Goal: Check status: Check status

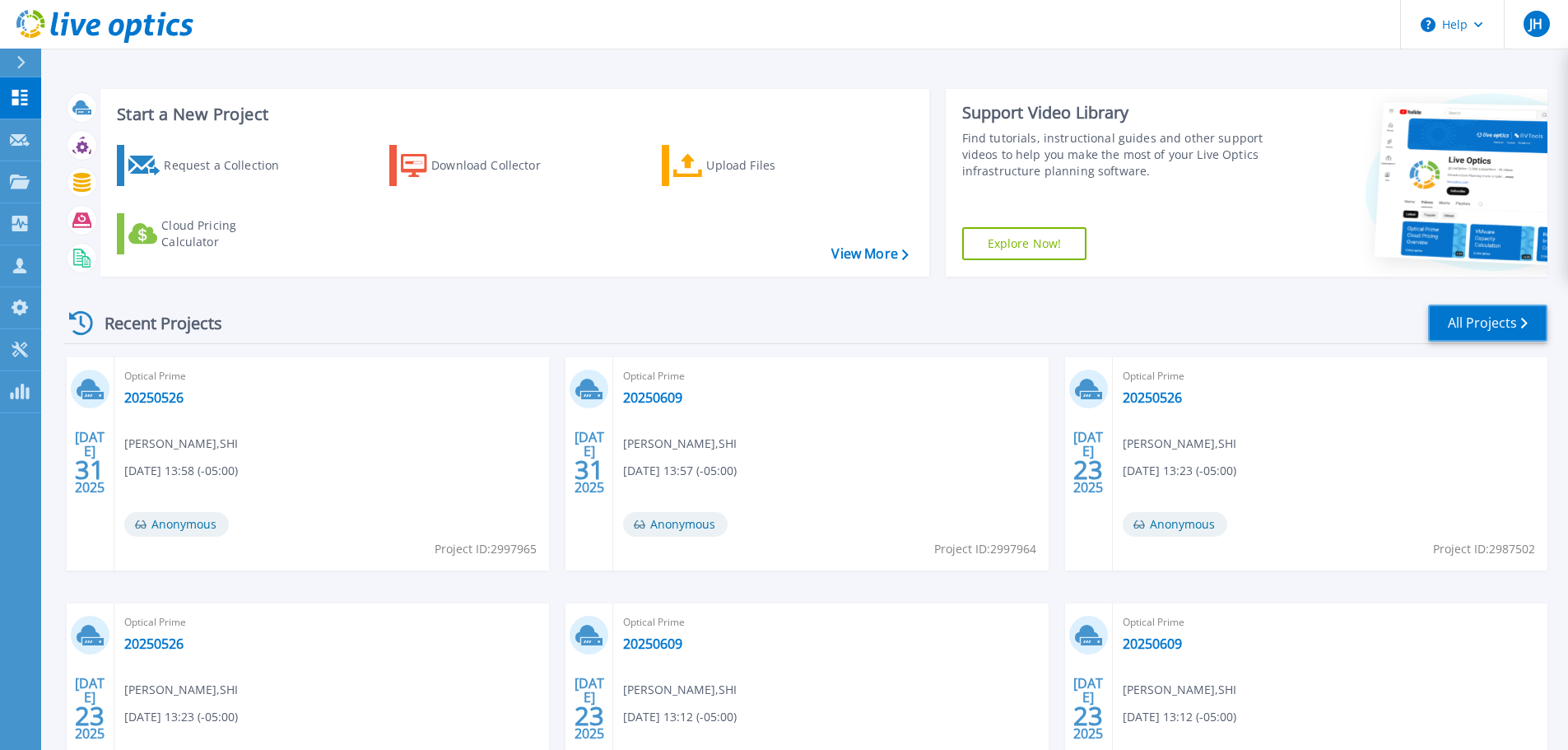
click at [1443, 335] on link "All Projects" at bounding box center [1488, 323] width 120 height 37
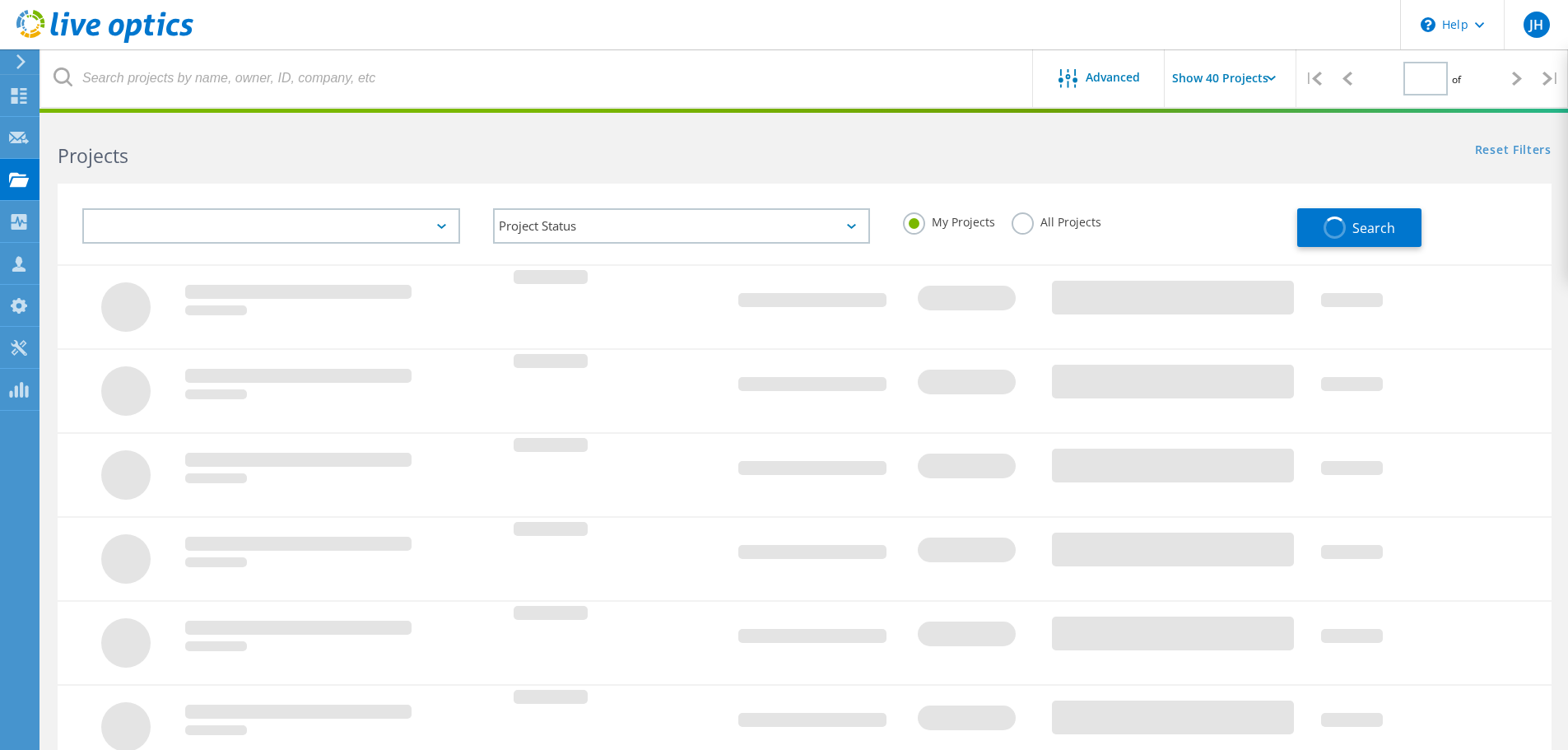
type input "1"
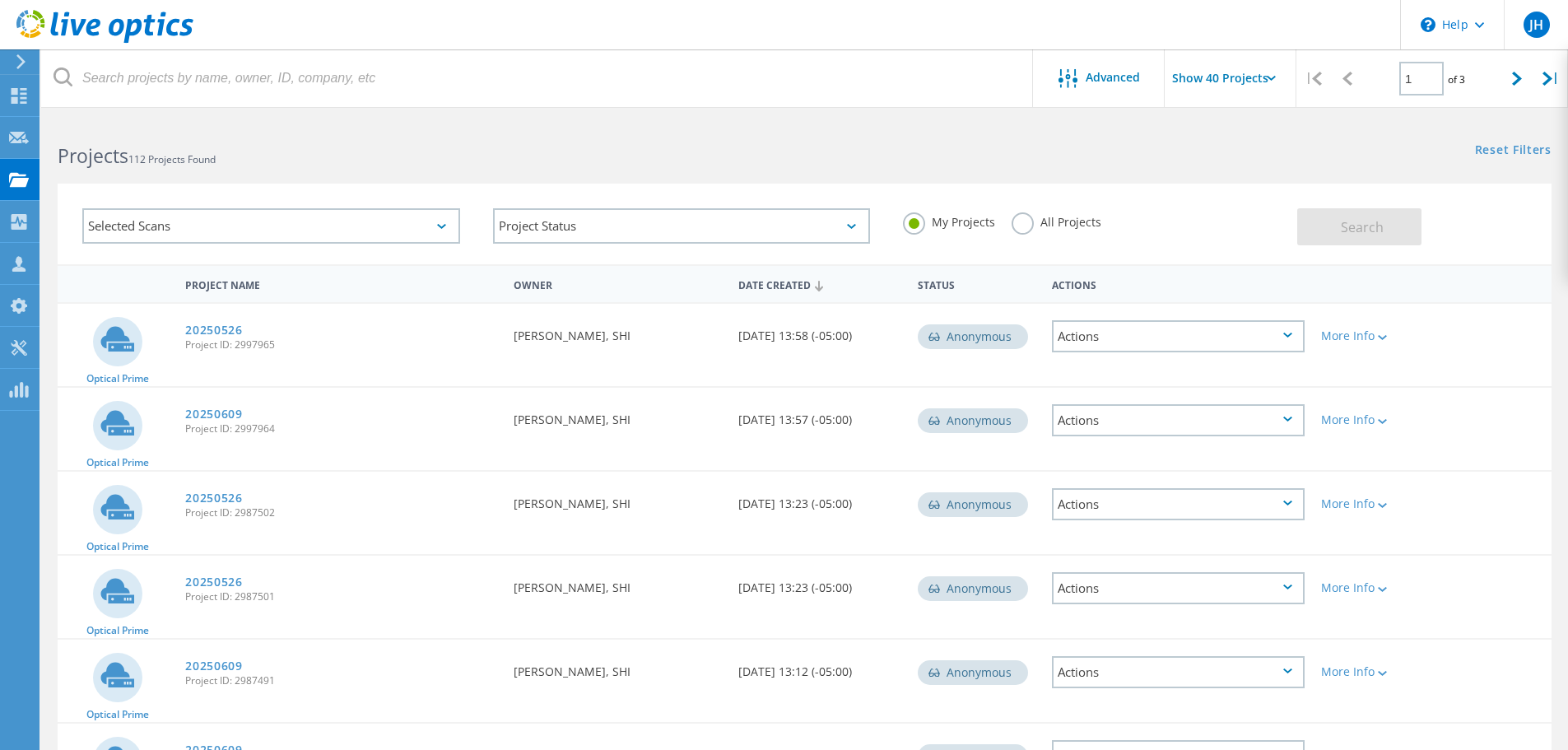
click at [1231, 77] on input "Show 40 Projects" at bounding box center [1247, 77] width 165 height 57
click at [981, 133] on div "Reset Filters Show Filters" at bounding box center [1185, 135] width 763 height 31
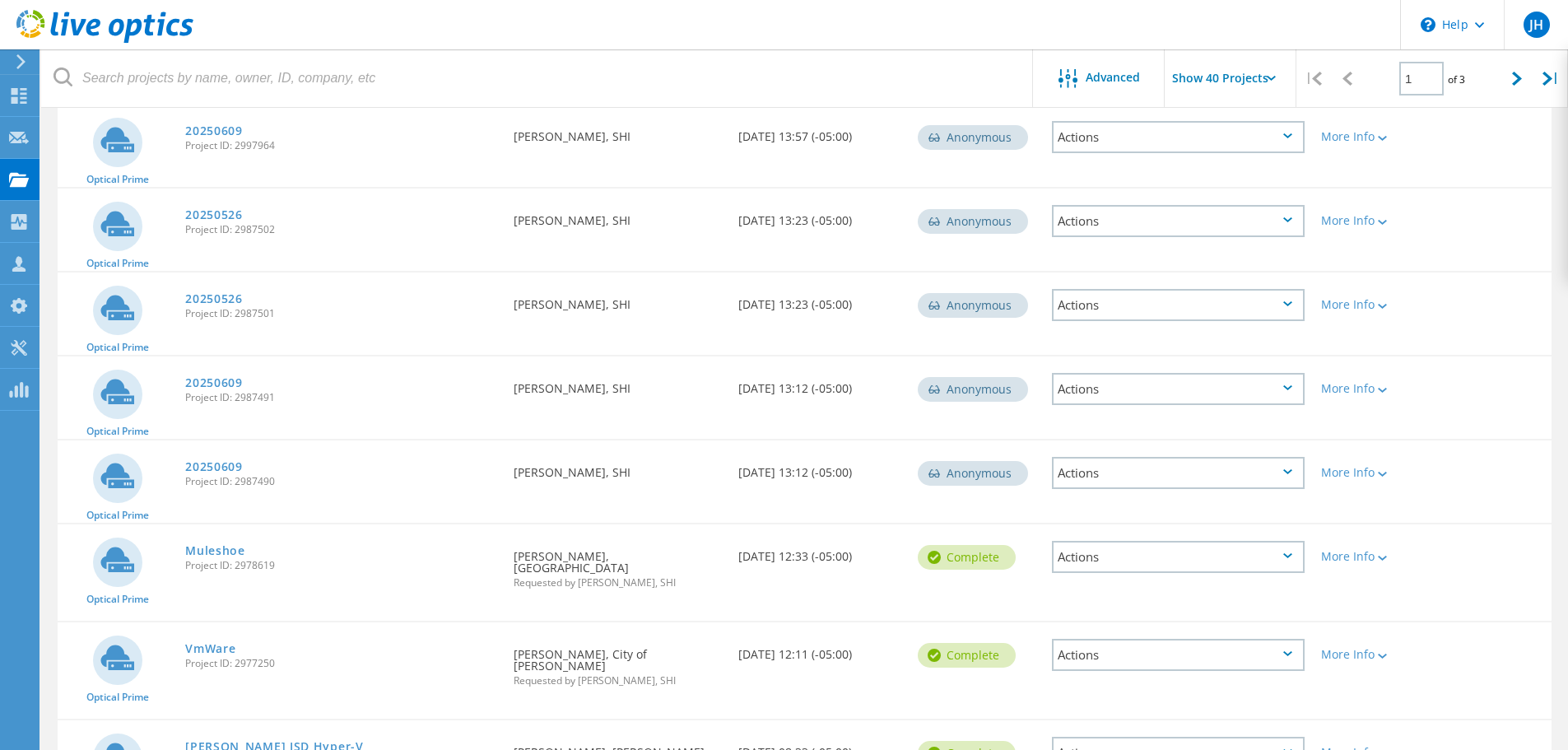
scroll to position [284, 0]
click at [227, 549] on link "Muleshoe" at bounding box center [215, 548] width 60 height 11
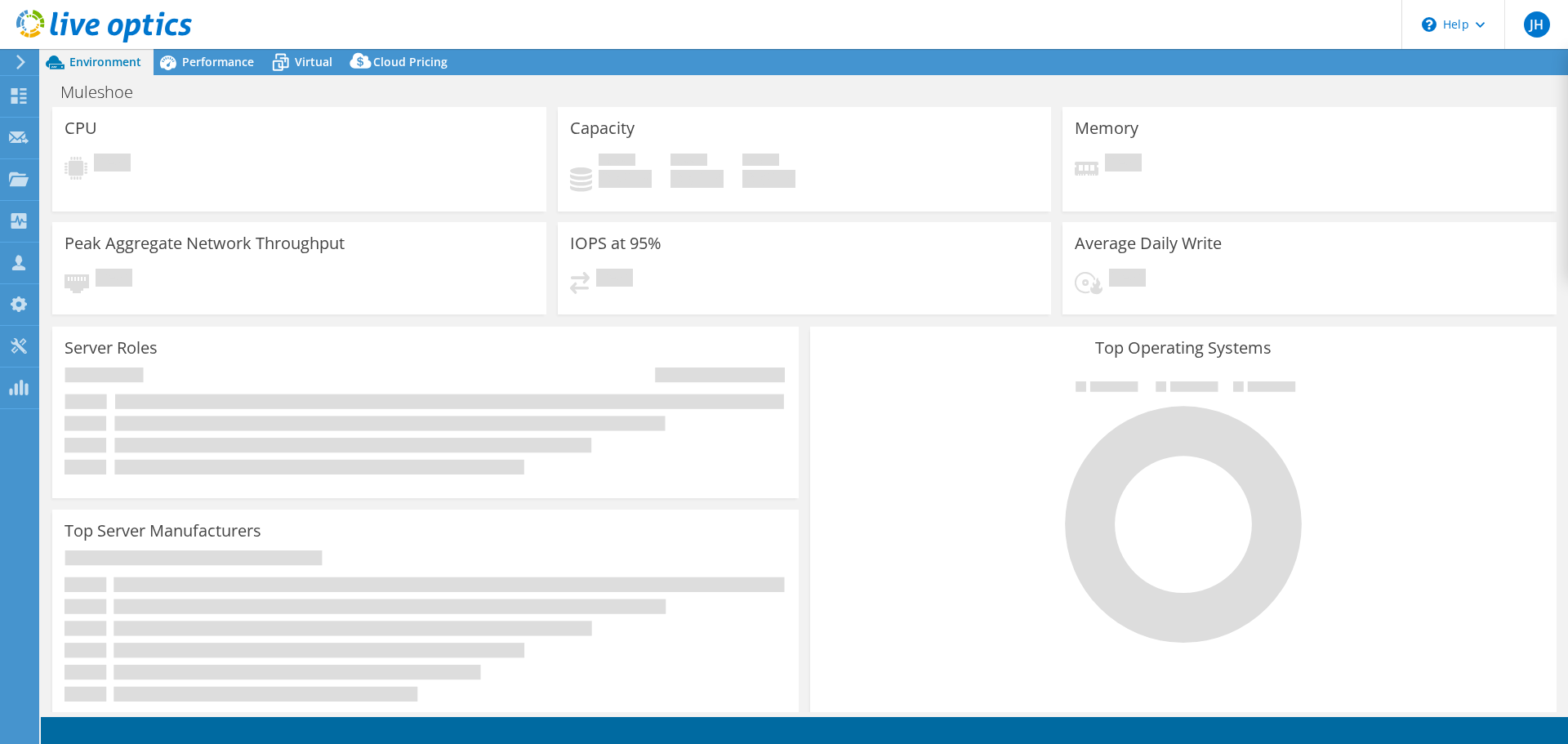
select select "USD"
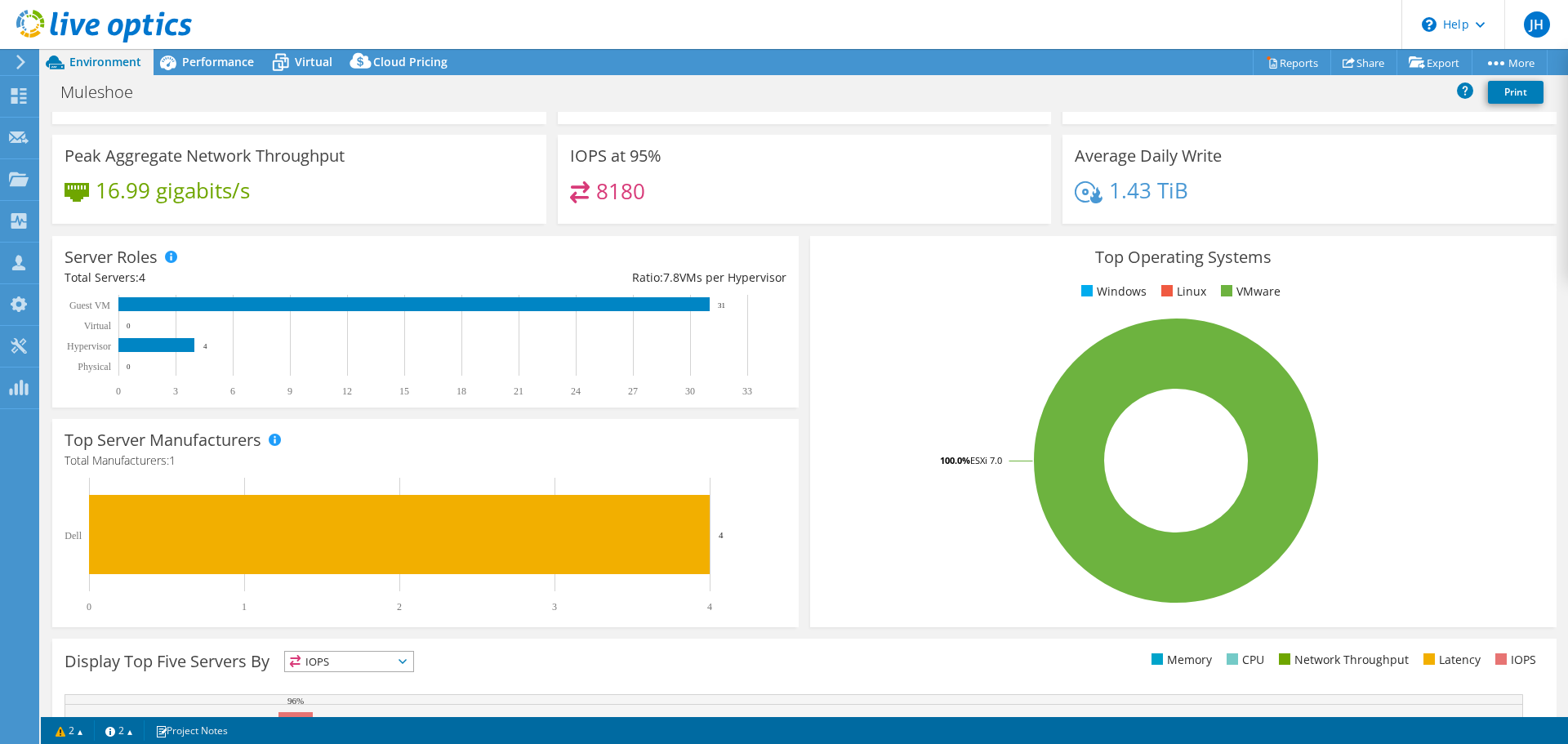
scroll to position [97, 0]
